Goal: Navigation & Orientation: Find specific page/section

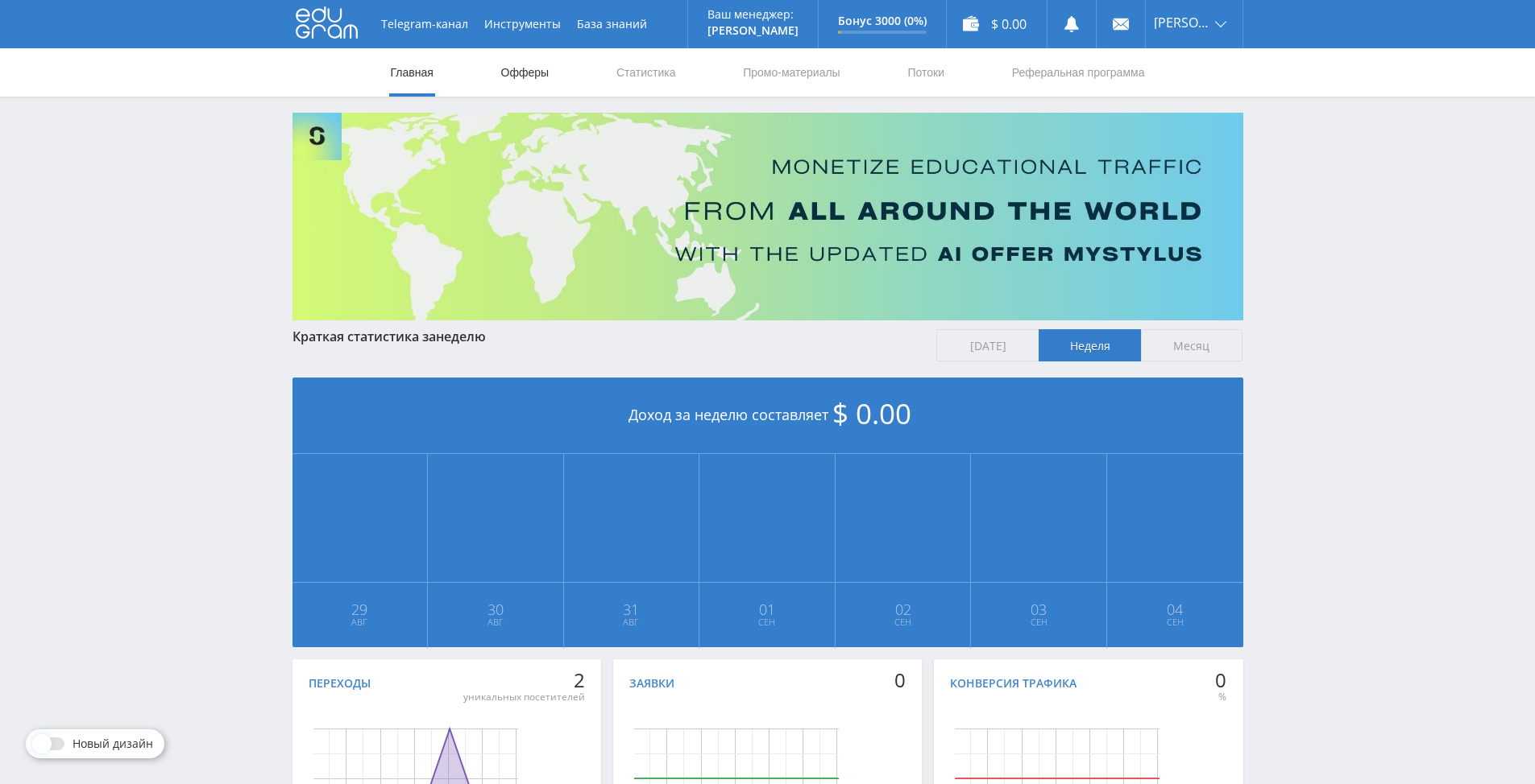
click at [525, 79] on link "Офферы" at bounding box center [526, 72] width 52 height 48
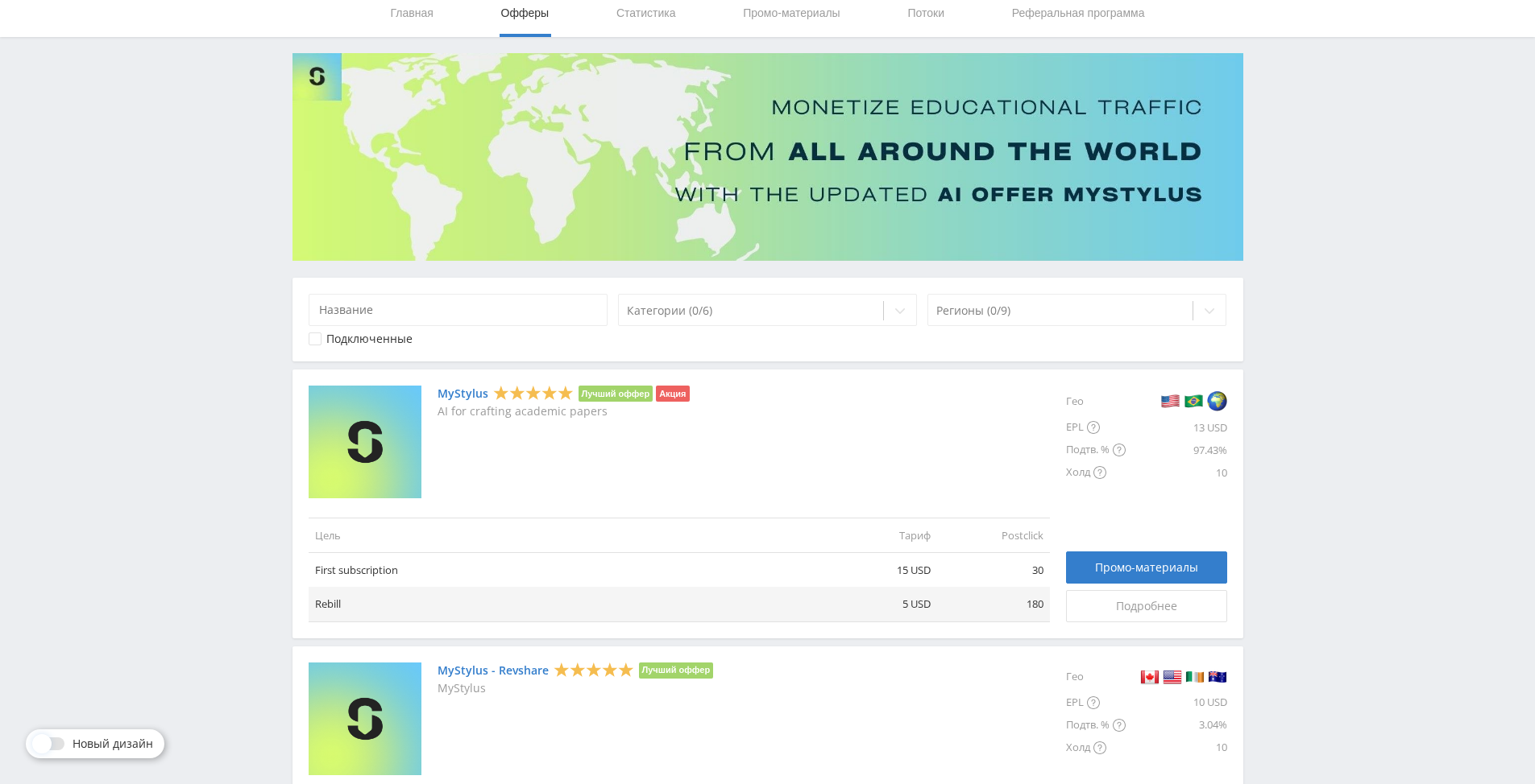
scroll to position [161, 0]
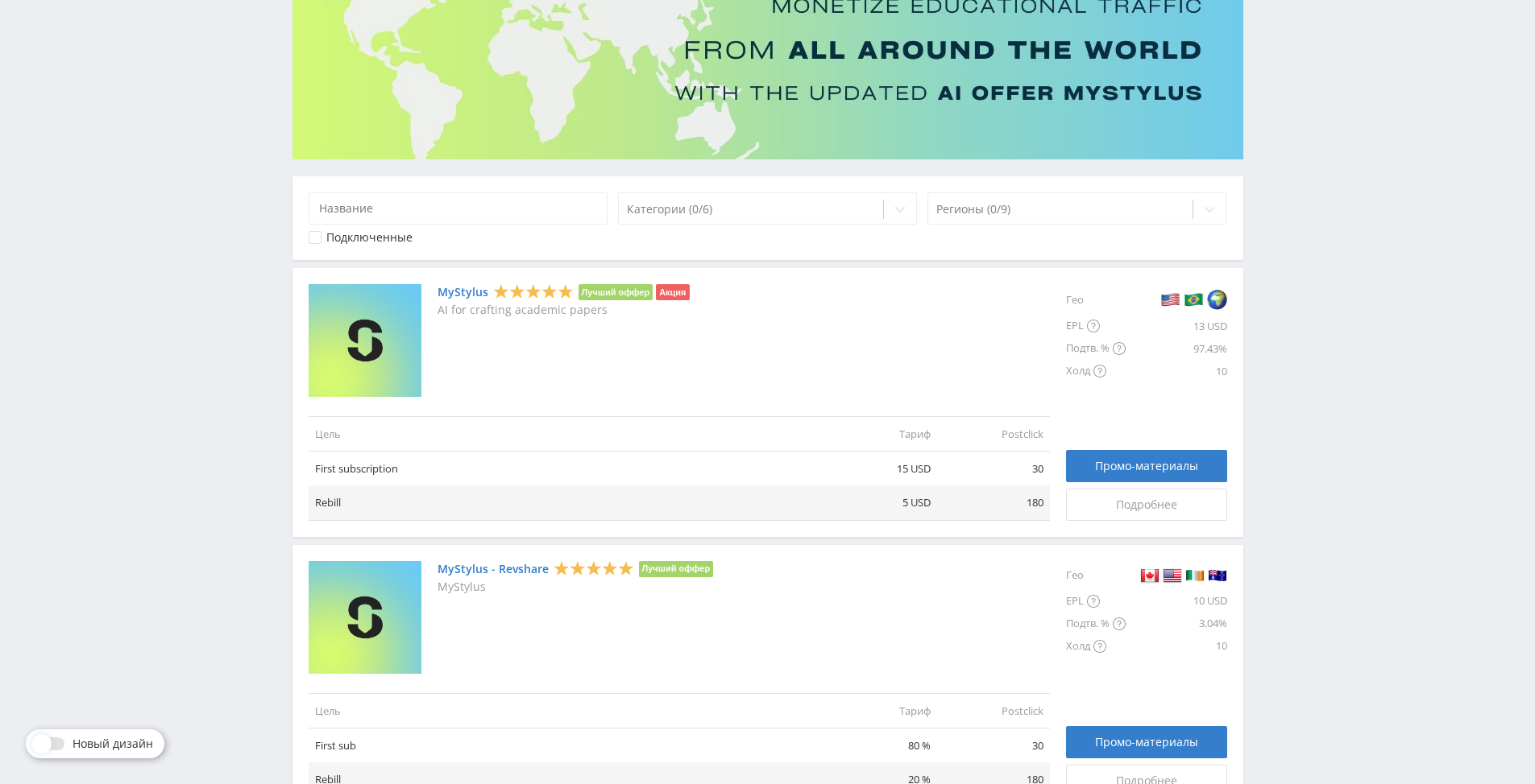
click at [452, 288] on link "MyStylus" at bounding box center [462, 292] width 51 height 12
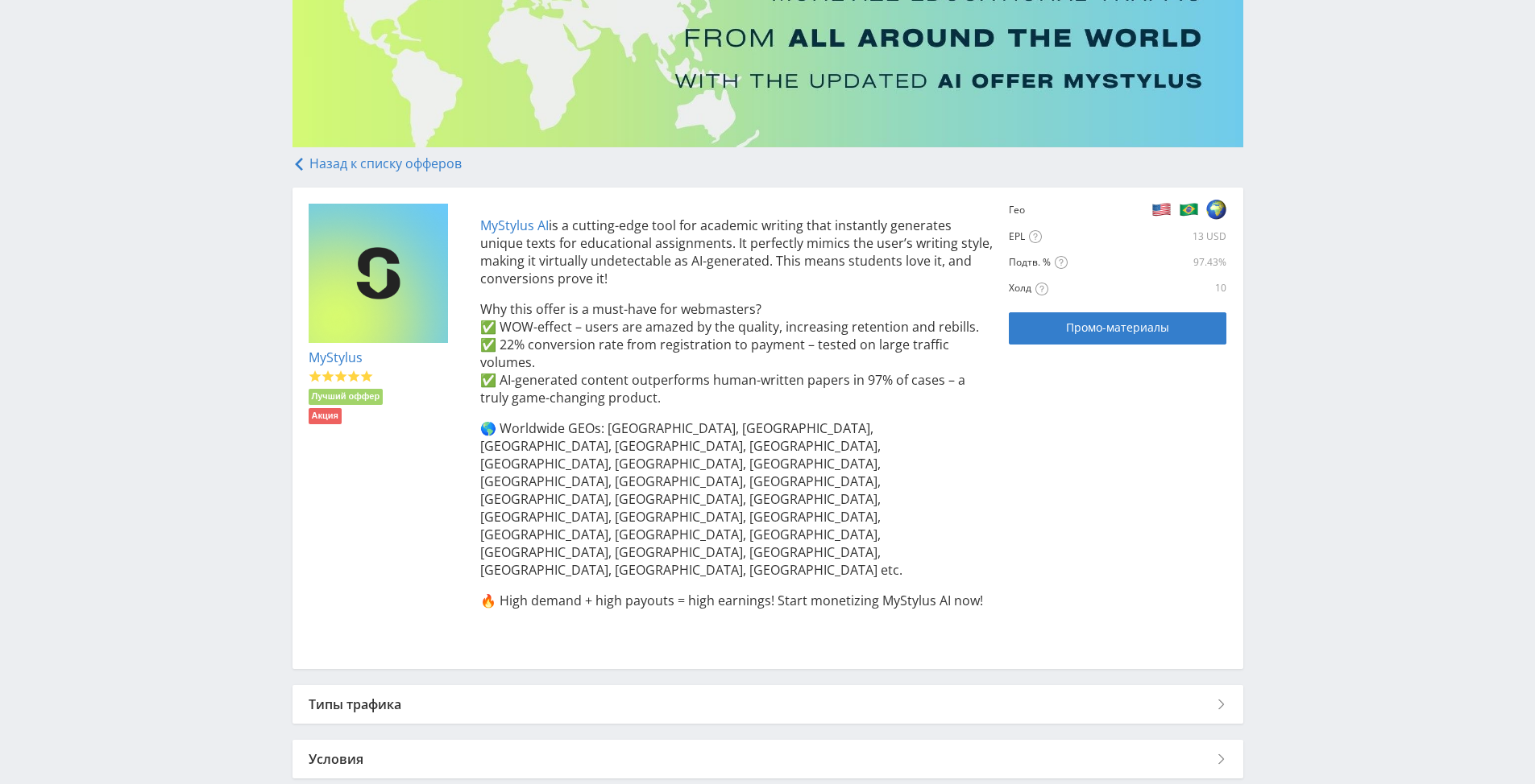
scroll to position [175, 0]
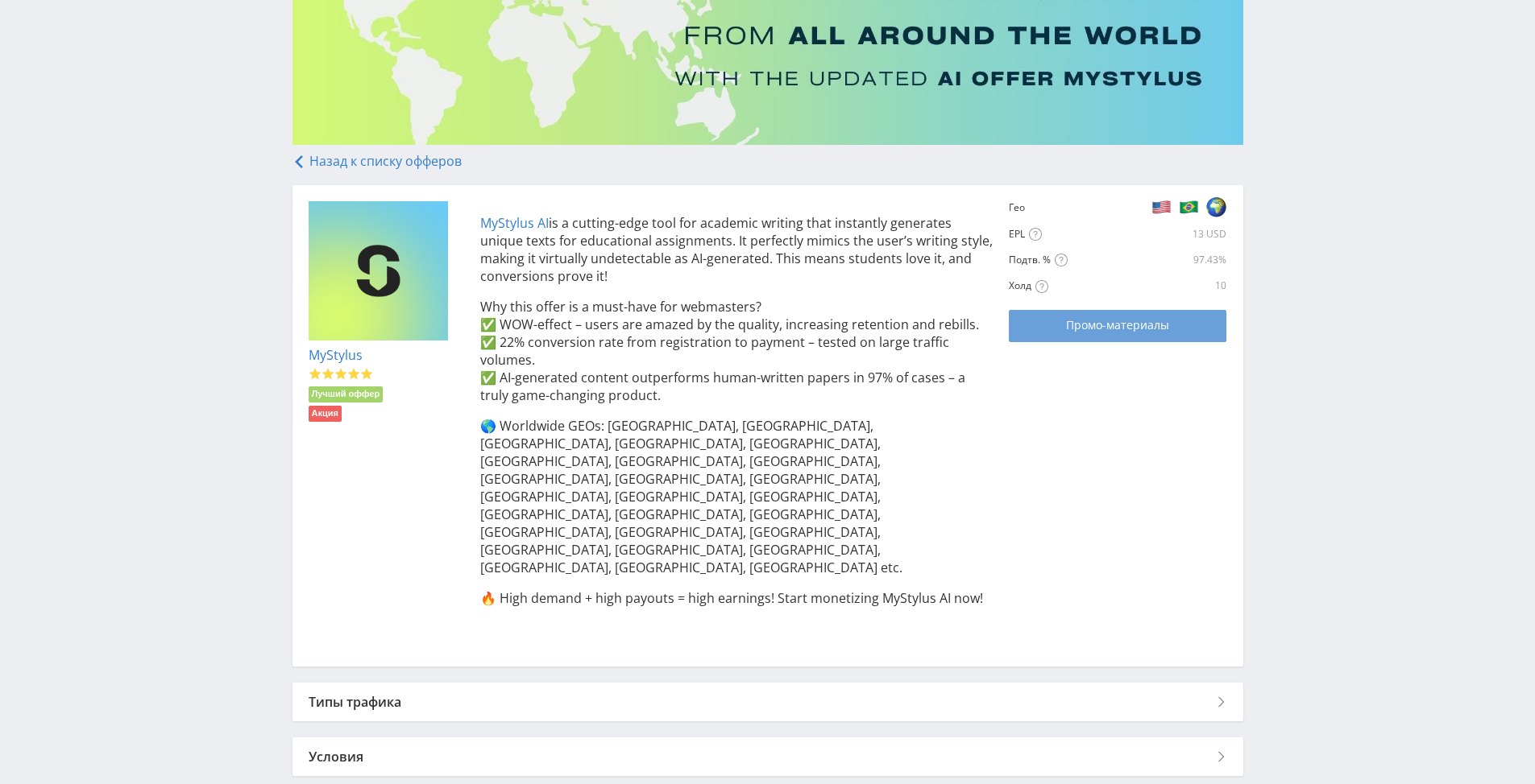
click at [1090, 321] on span "Промо-материалы" at bounding box center [1117, 325] width 103 height 12
